Goal: Task Accomplishment & Management: Use online tool/utility

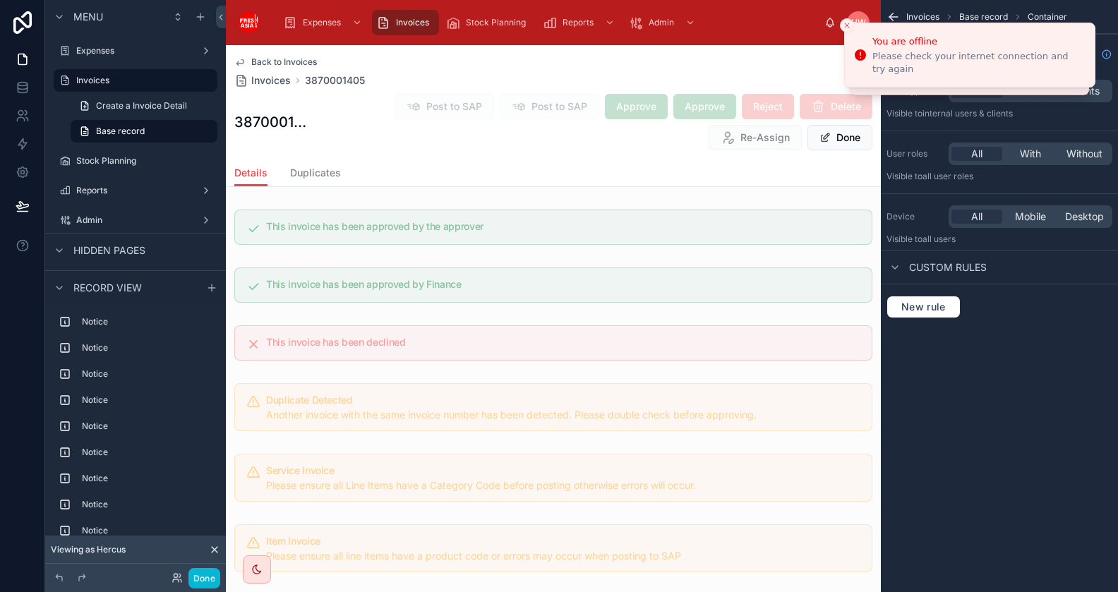
scroll to position [2179, 0]
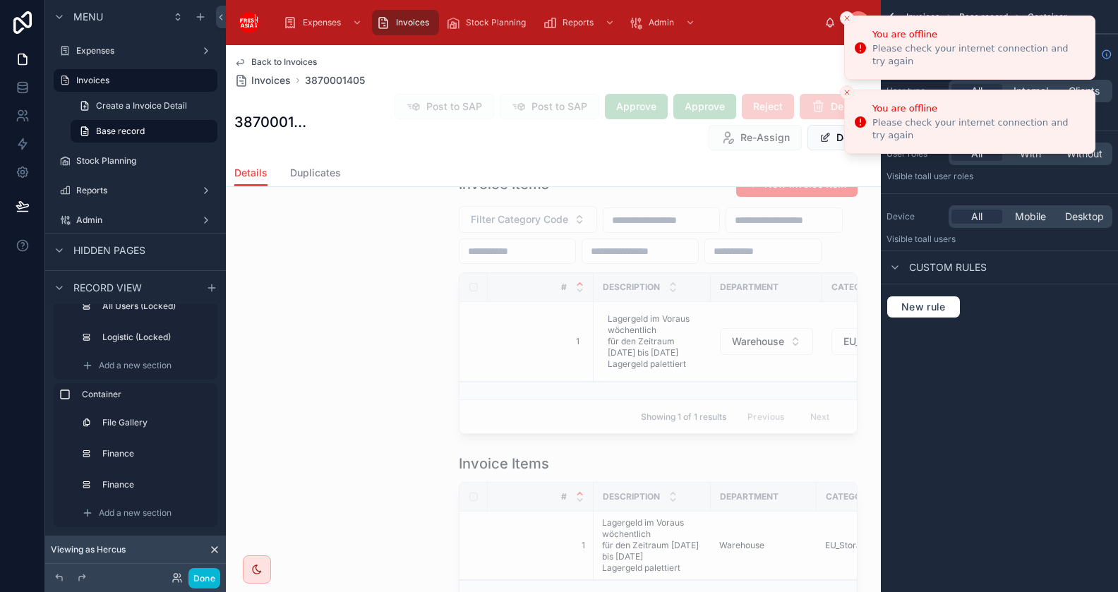
click at [849, 16] on line "Close toast" at bounding box center [847, 18] width 4 height 4
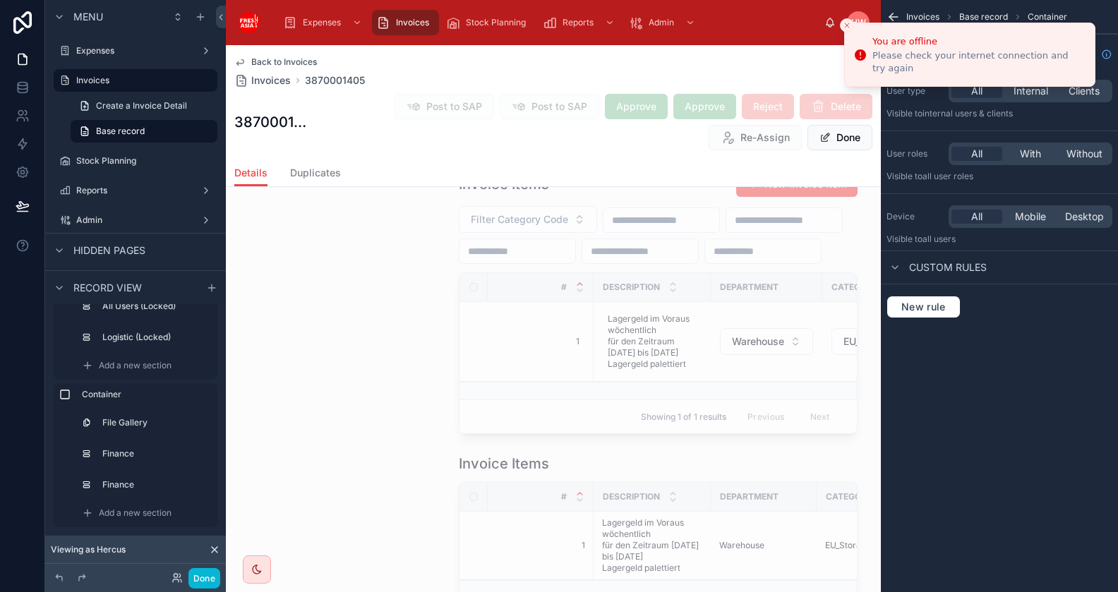
click at [850, 22] on icon "Close toast" at bounding box center [847, 25] width 8 height 8
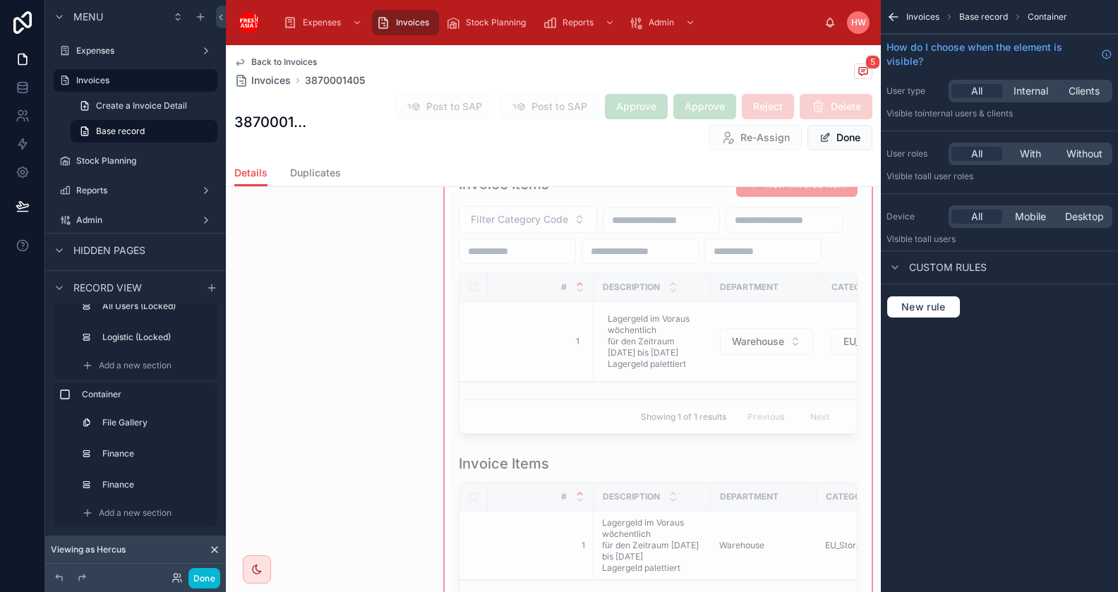
click at [967, 348] on div "Invoices Base record Container How do I choose when the element is visible? Use…" at bounding box center [999, 176] width 237 height 352
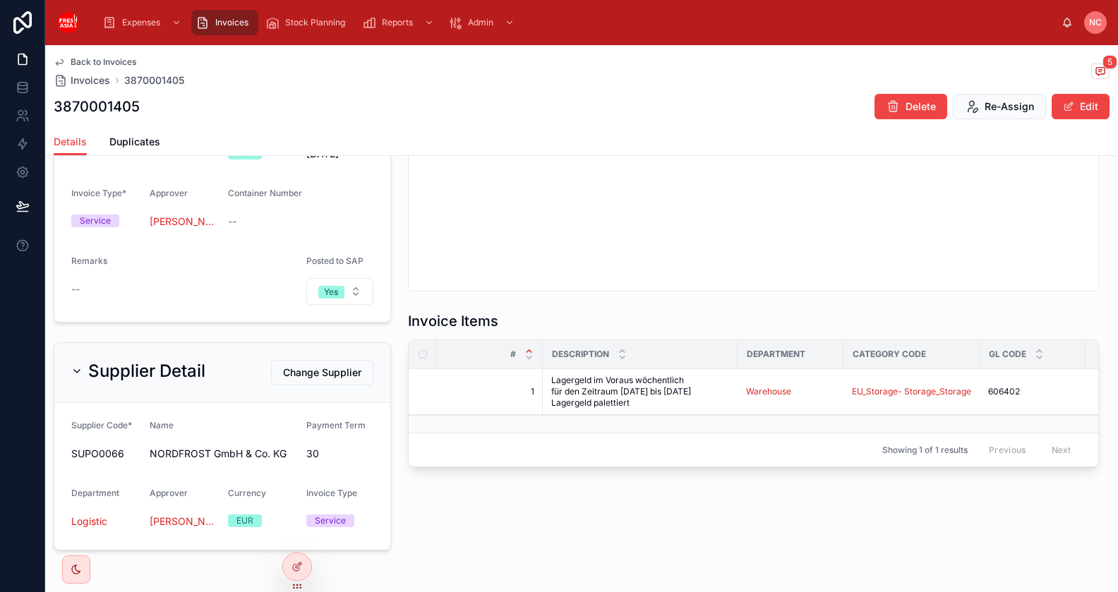
scroll to position [393, 0]
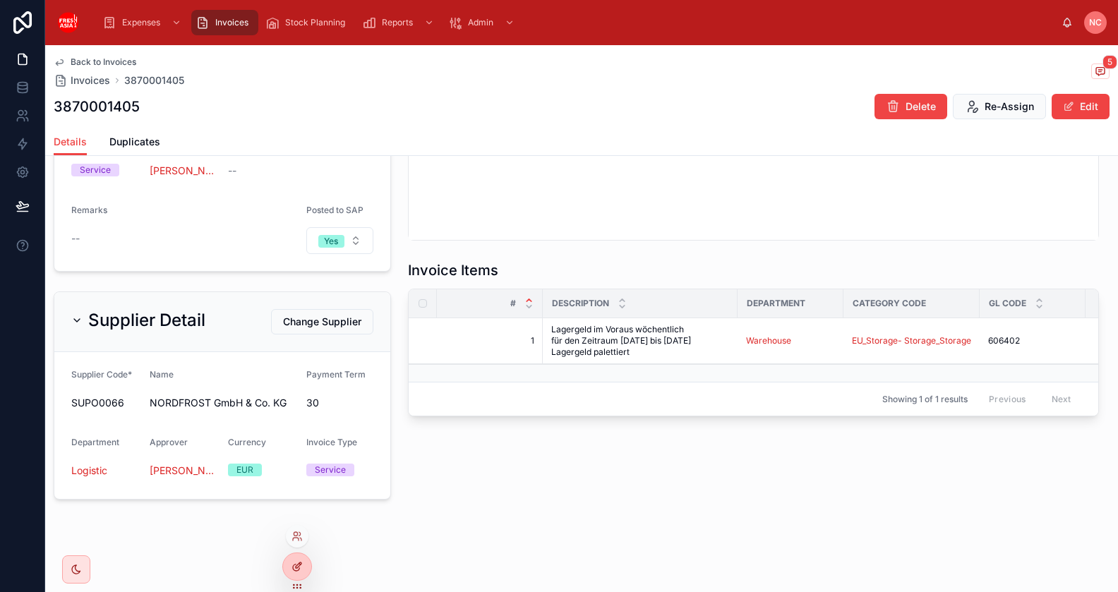
click at [292, 561] on icon at bounding box center [297, 566] width 11 height 11
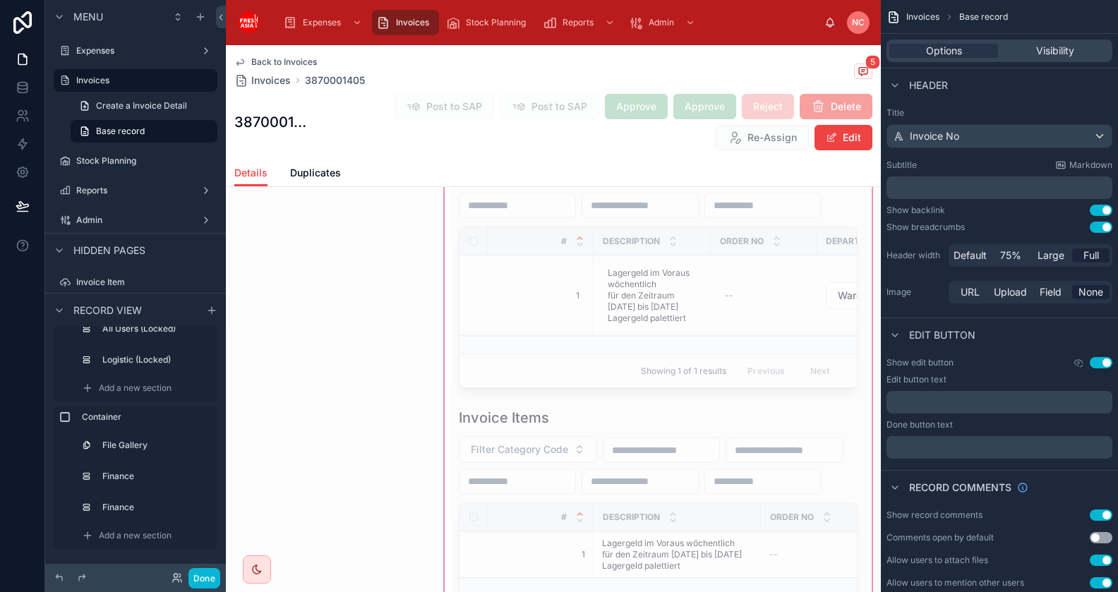
scroll to position [1752, 0]
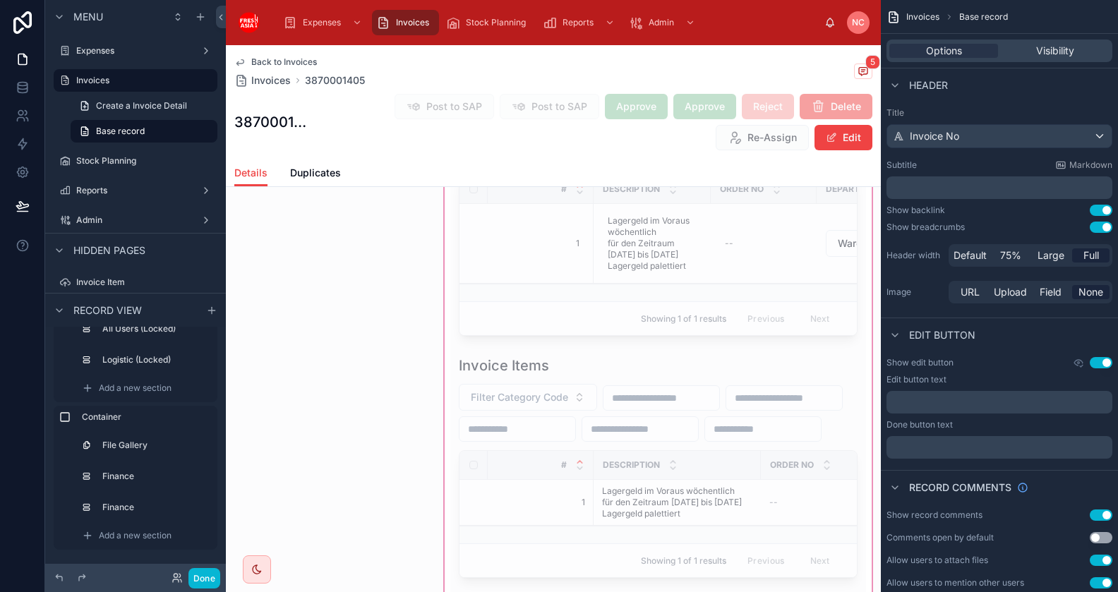
click at [765, 262] on div at bounding box center [658, 299] width 432 height 2077
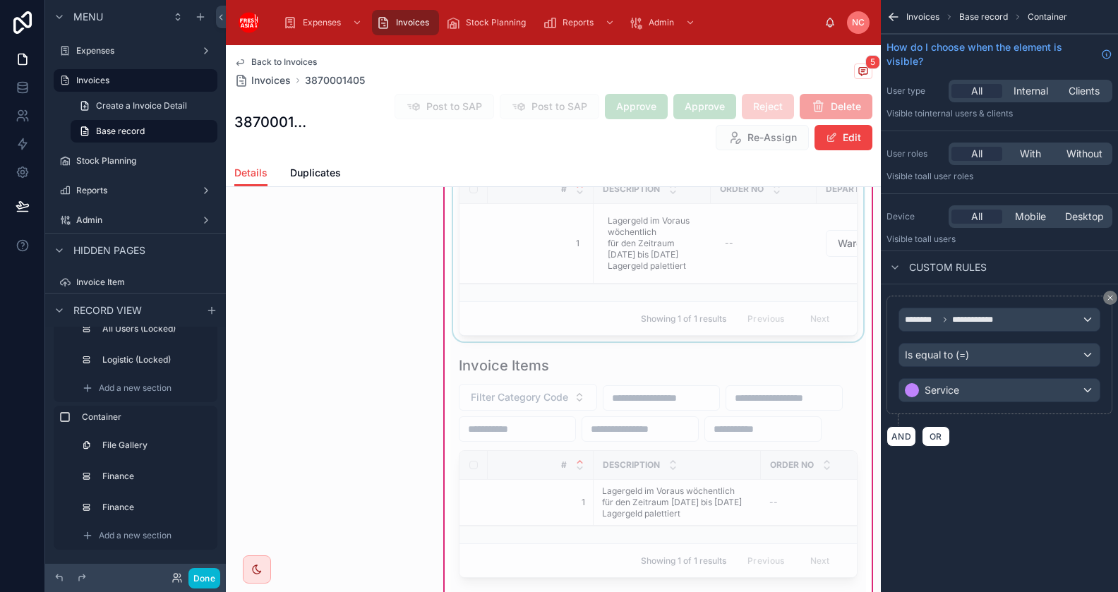
click at [712, 297] on div at bounding box center [657, 204] width 415 height 275
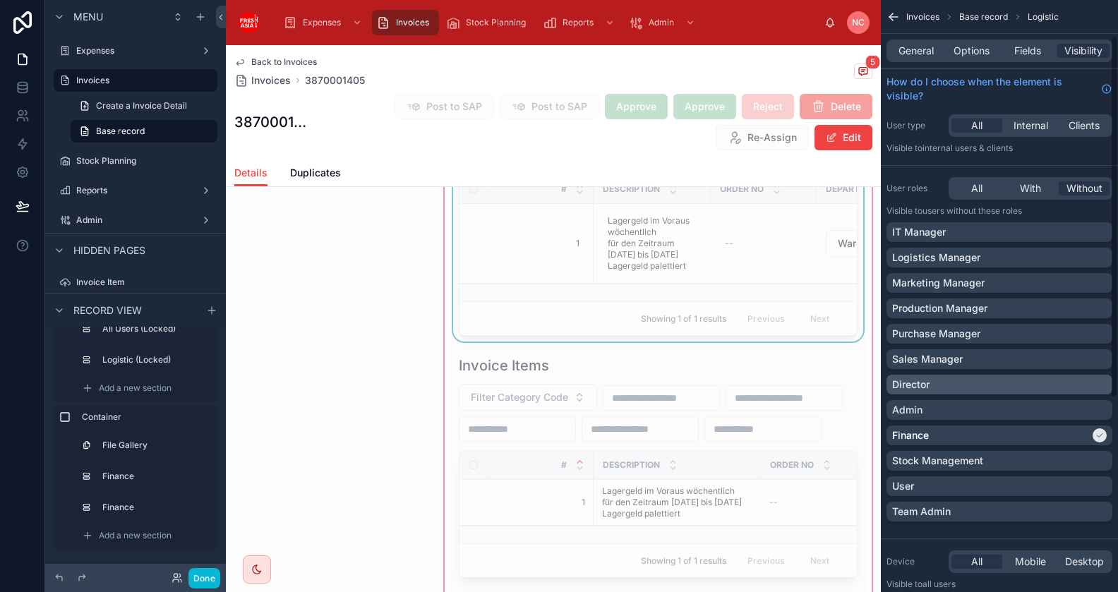
scroll to position [373, 0]
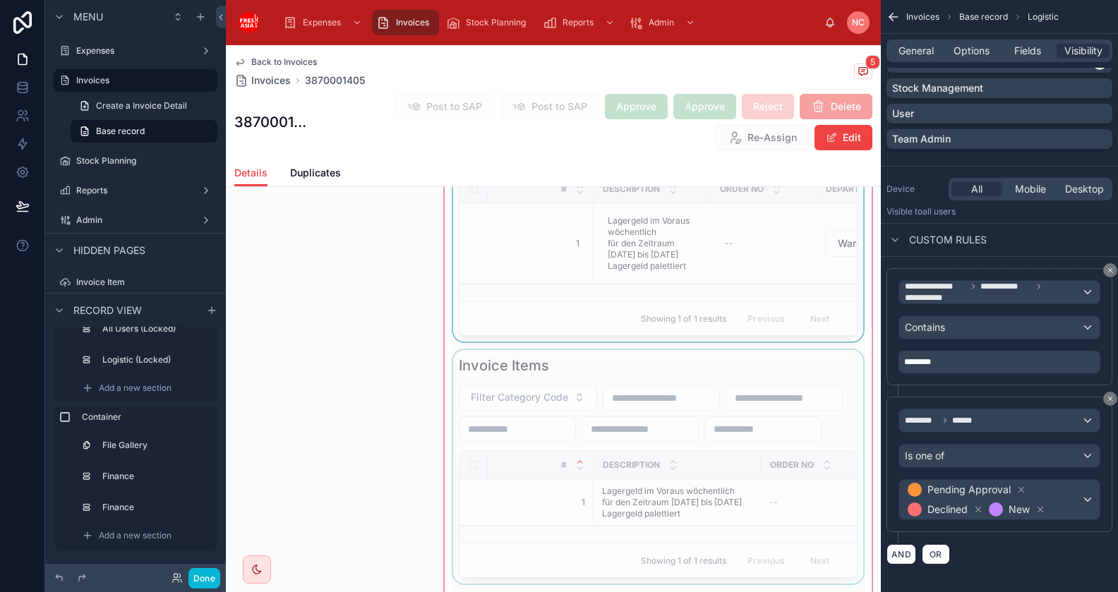
click at [641, 422] on div at bounding box center [657, 467] width 415 height 234
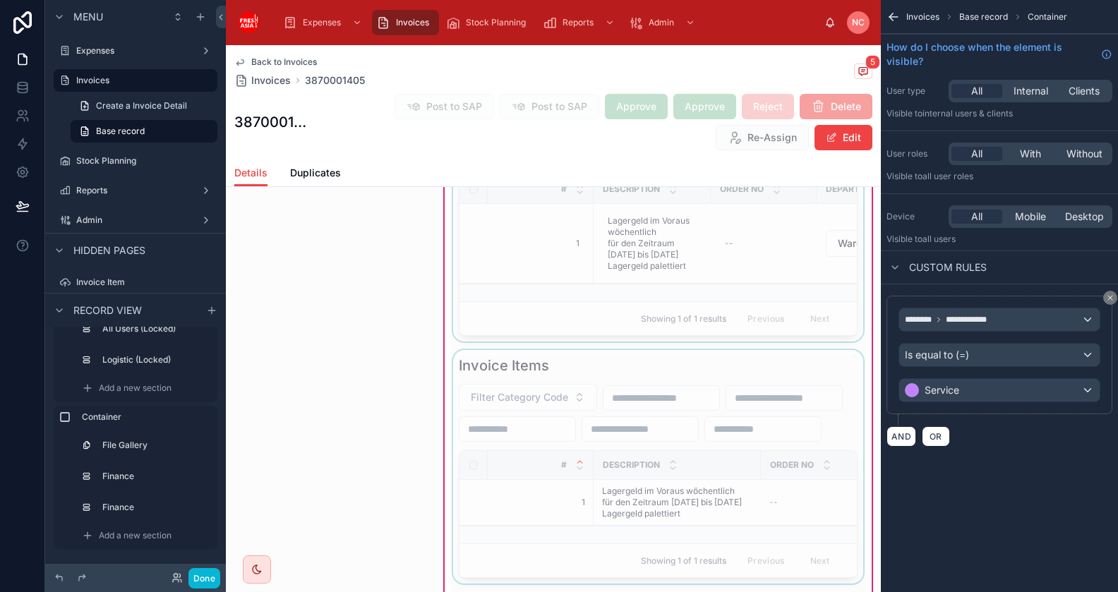
scroll to position [0, 0]
click at [748, 425] on div at bounding box center [657, 467] width 415 height 234
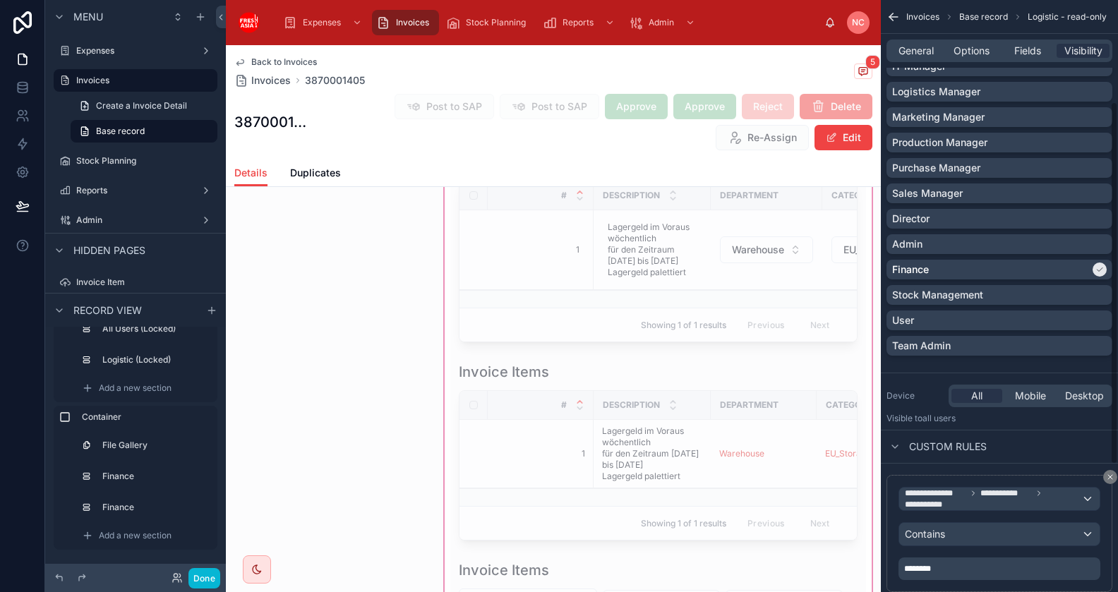
scroll to position [2345, 0]
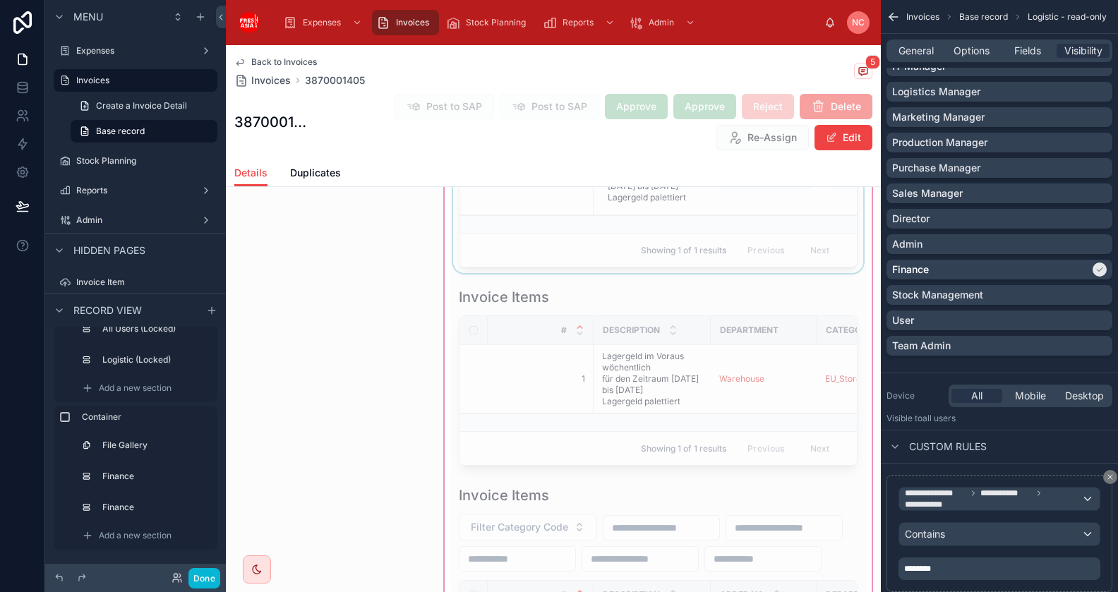
click at [717, 273] on div at bounding box center [657, 136] width 415 height 275
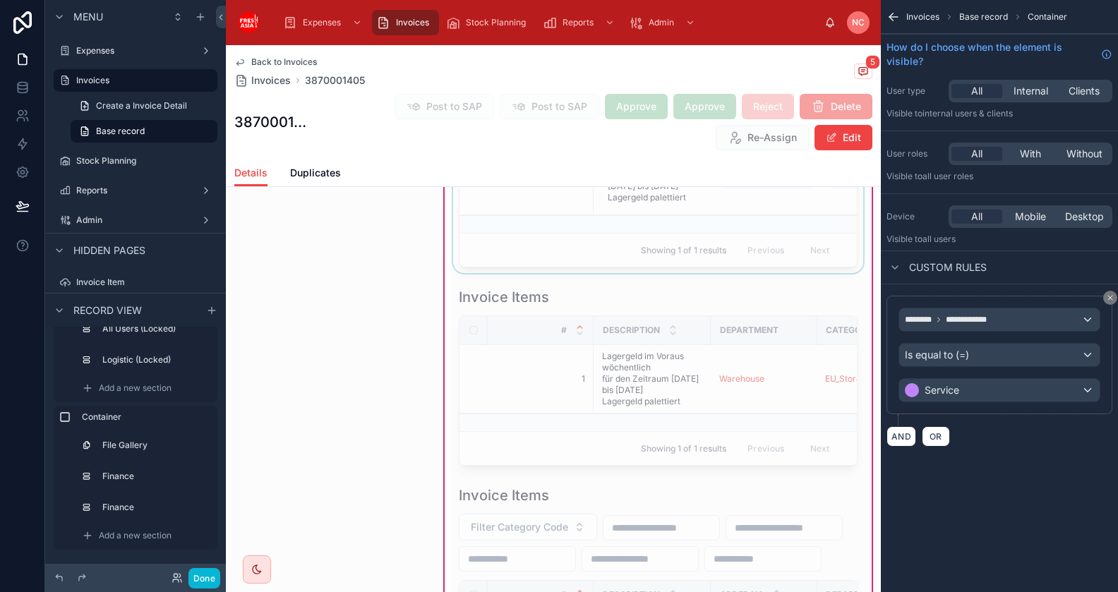
scroll to position [0, 0]
click at [722, 273] on div at bounding box center [657, 136] width 415 height 275
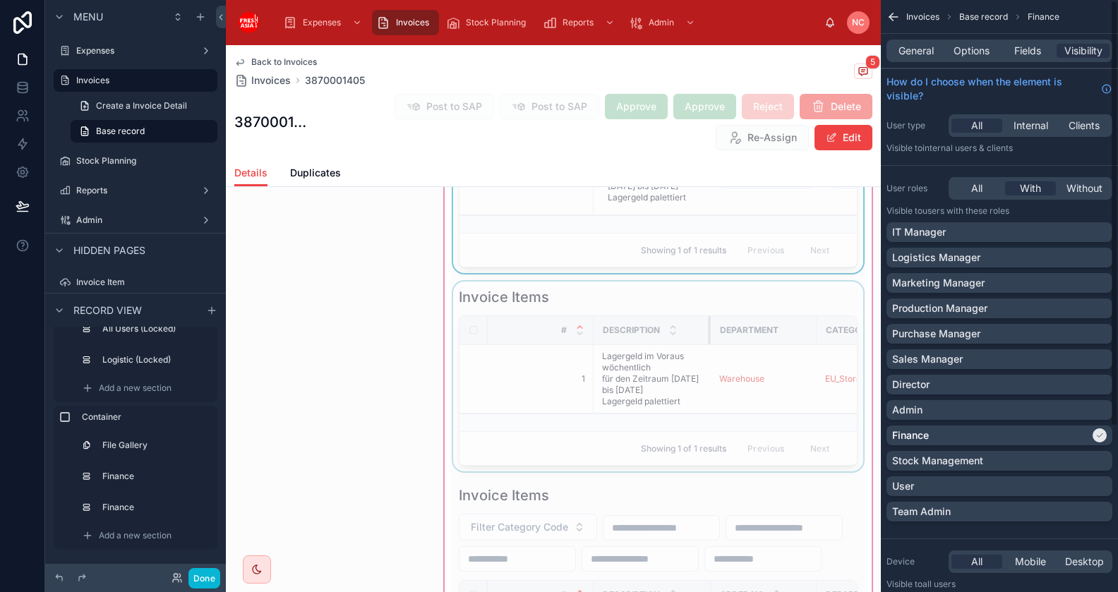
click at [710, 345] on div at bounding box center [711, 330] width 6 height 28
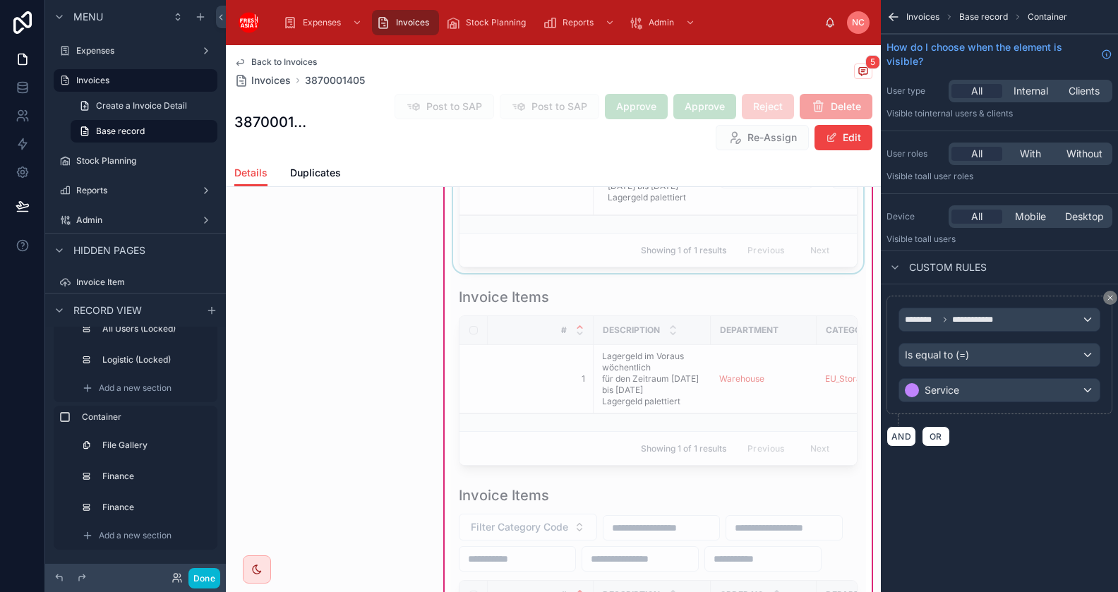
click at [720, 234] on td at bounding box center [767, 224] width 112 height 18
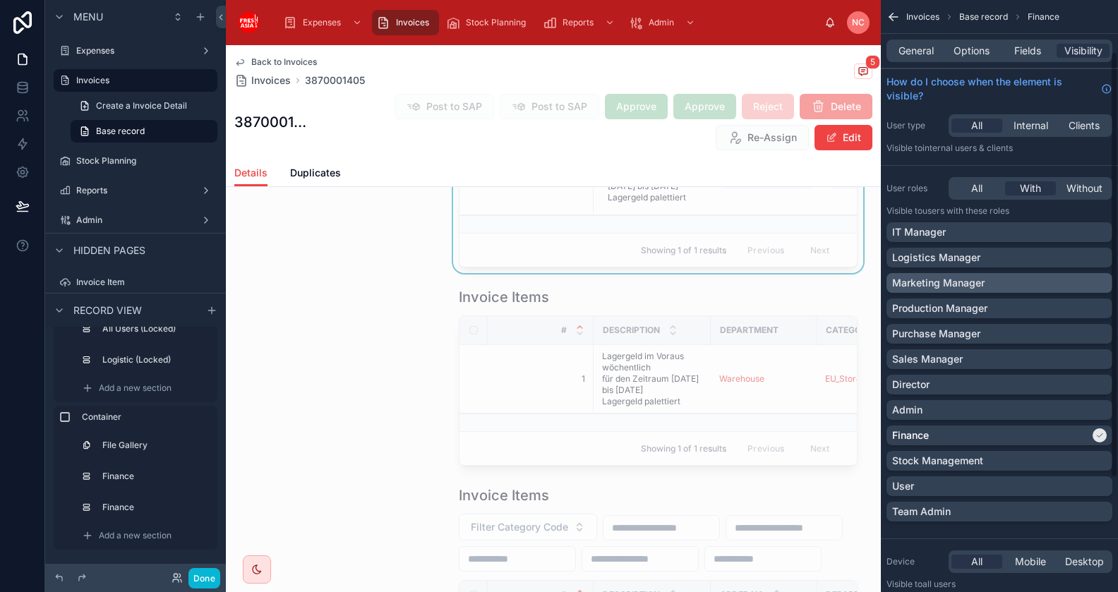
scroll to position [229, 0]
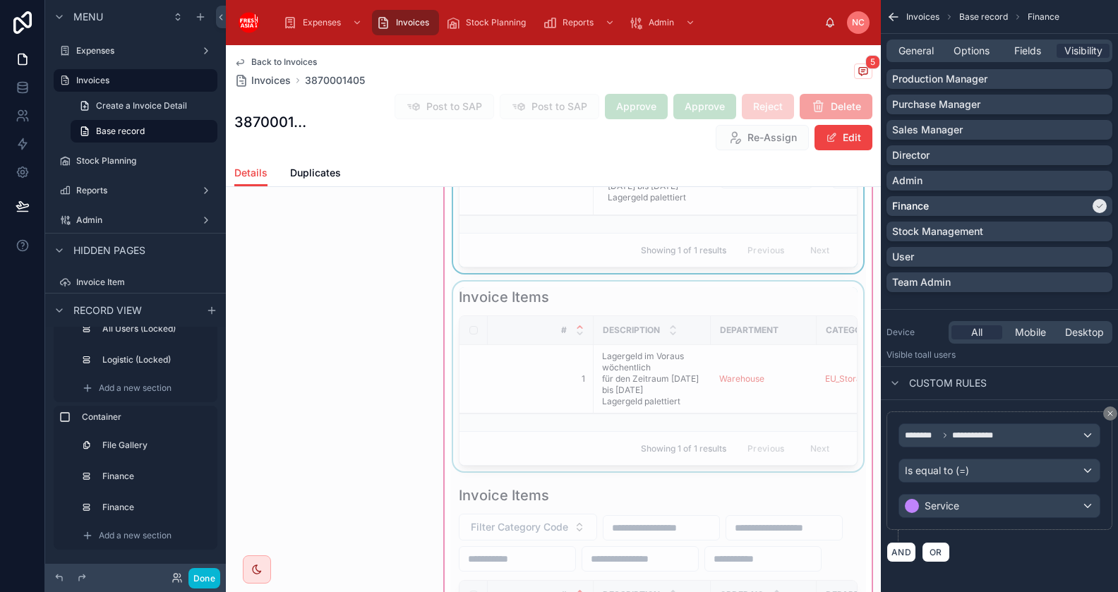
click at [734, 342] on div "Department" at bounding box center [764, 330] width 104 height 23
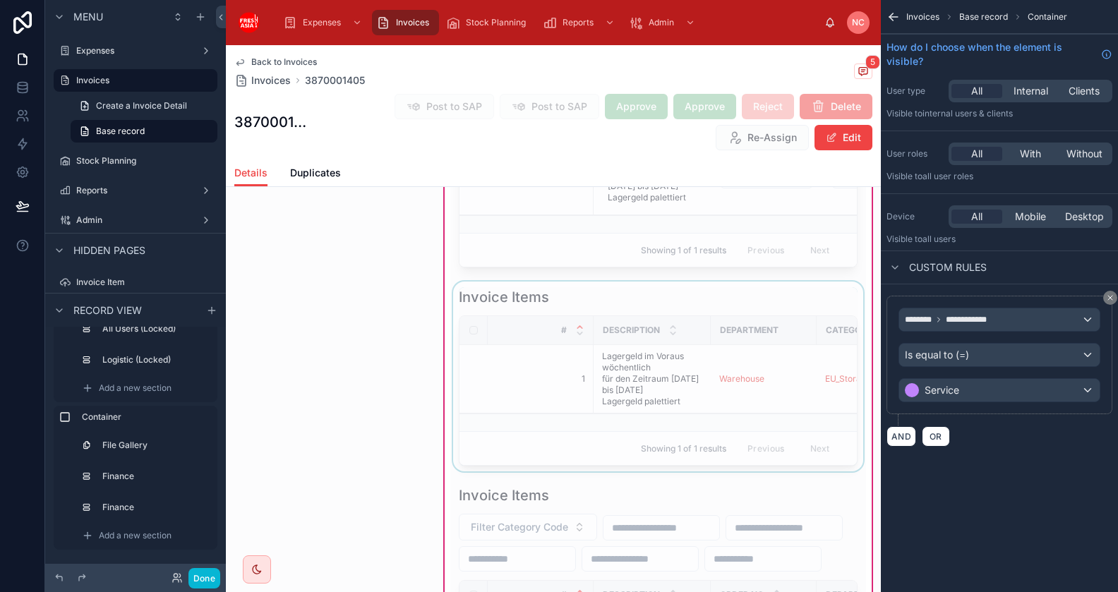
scroll to position [0, 0]
click at [767, 416] on div at bounding box center [657, 377] width 415 height 190
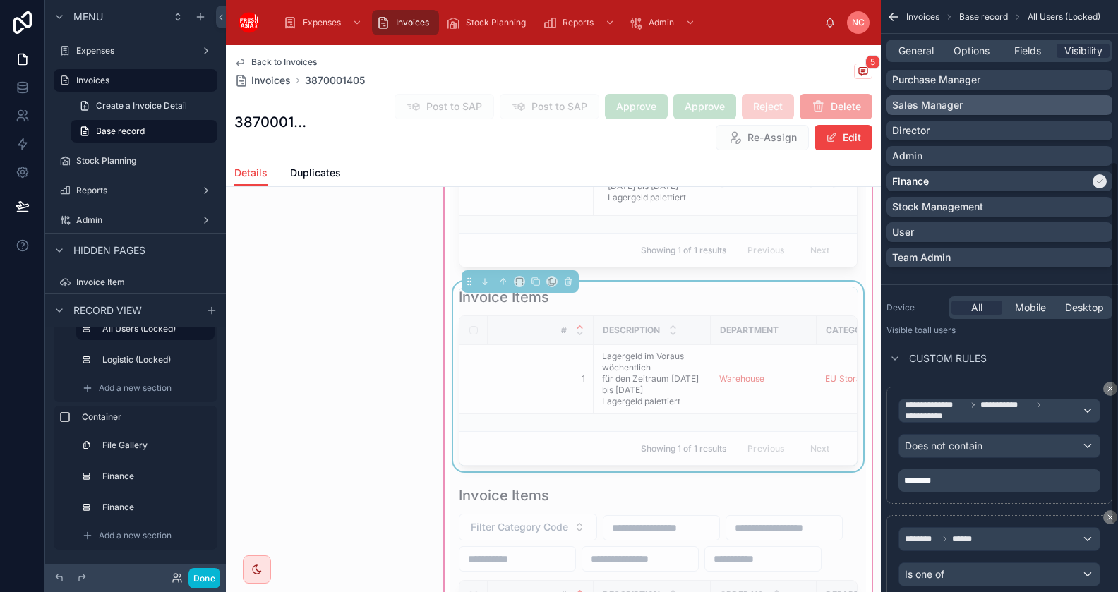
scroll to position [264, 0]
